Goal: Task Accomplishment & Management: Use online tool/utility

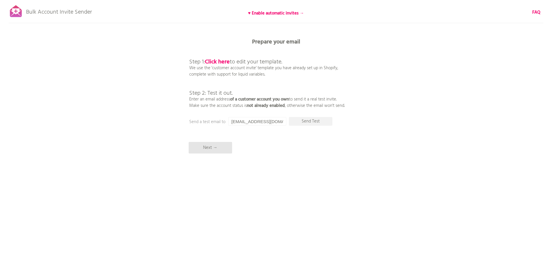
click at [102, 34] on div "Bulk Account Invite Sender ♥ Enable automatic invites → FAQ Synced all customer…" at bounding box center [276, 101] width 552 height 203
click at [258, 120] on input "[EMAIL_ADDRESS][DOMAIN_NAME]" at bounding box center [257, 121] width 58 height 9
type input "n"
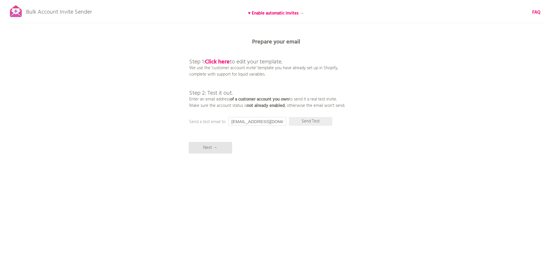
type input "[EMAIL_ADDRESS][DOMAIN_NAME]"
click at [301, 124] on p "Send Test" at bounding box center [310, 121] width 43 height 9
click at [84, 10] on p "Bulk Account Invite Sender" at bounding box center [59, 10] width 66 height 14
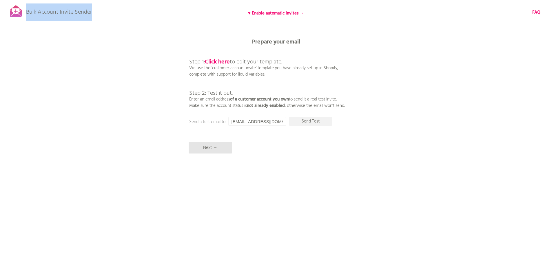
copy div "Bulk Account Invite Sender"
click at [107, 92] on div "Bulk Account Invite Sender ♥ Enable automatic invites → FAQ Synced all customer…" at bounding box center [276, 101] width 552 height 203
click at [224, 147] on p "Next →" at bounding box center [210, 148] width 43 height 12
